Goal: Task Accomplishment & Management: Manage account settings

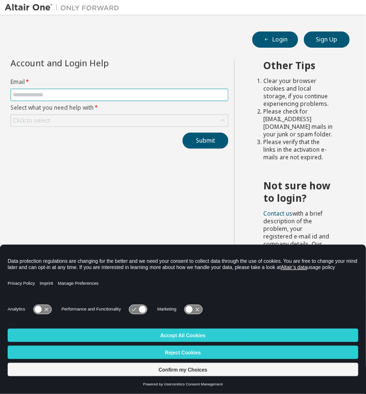
click at [57, 93] on input "text" at bounding box center [119, 95] width 213 height 8
type input "**********"
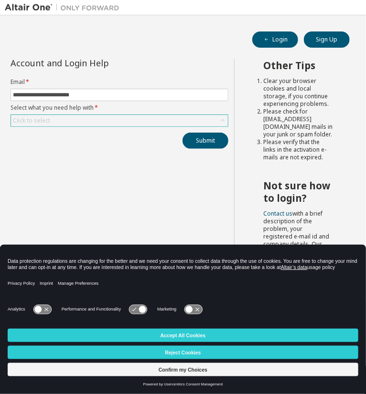
click at [37, 115] on div "Click to select" at bounding box center [119, 120] width 217 height 11
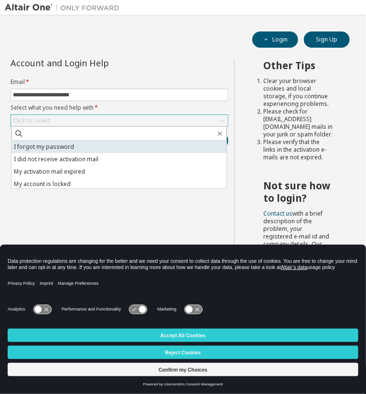
click at [60, 150] on li "I forgot my password" at bounding box center [118, 147] width 215 height 12
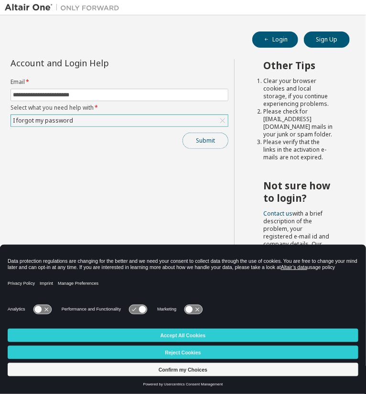
click at [199, 138] on button "Submit" at bounding box center [205, 141] width 46 height 16
click at [209, 142] on button "Submit" at bounding box center [205, 141] width 46 height 16
